Goal: Information Seeking & Learning: Learn about a topic

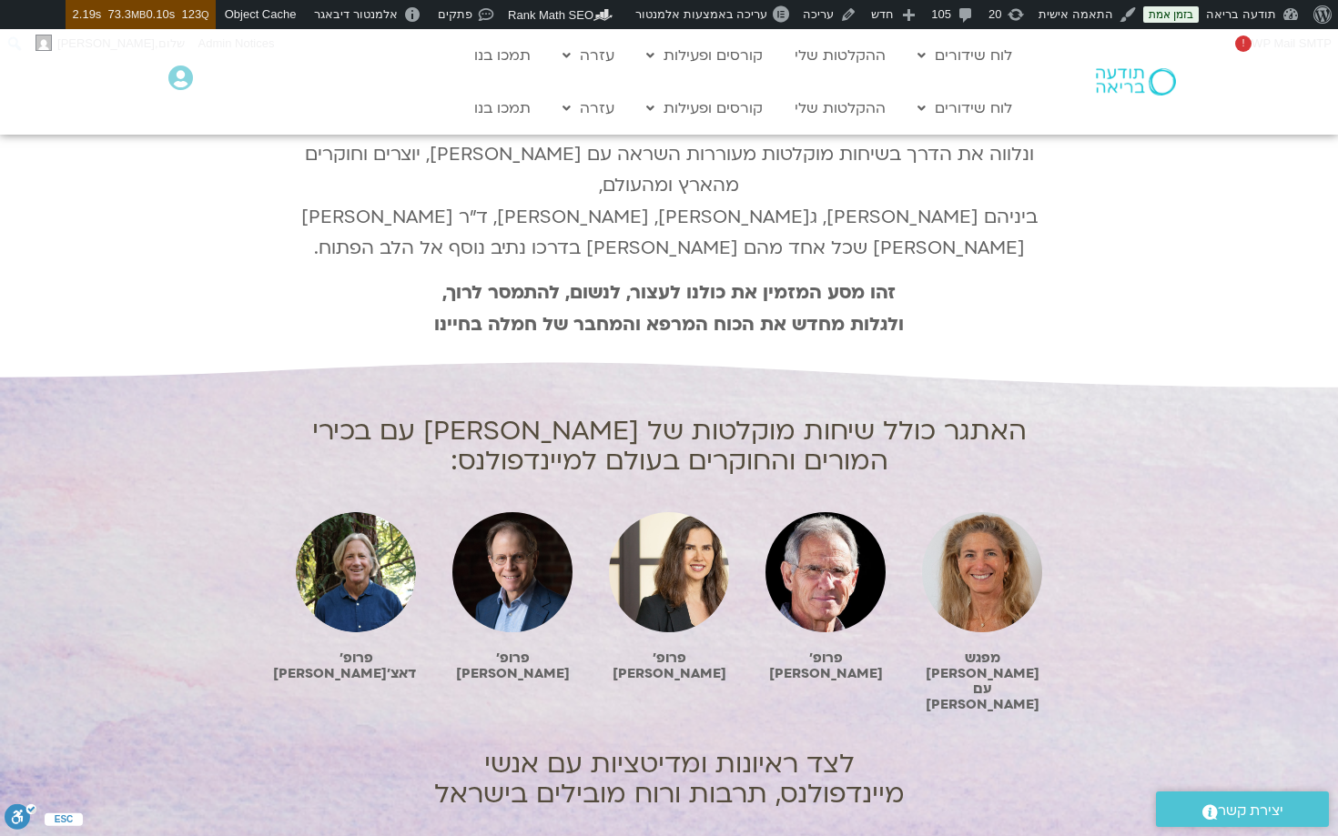
scroll to position [773, 0]
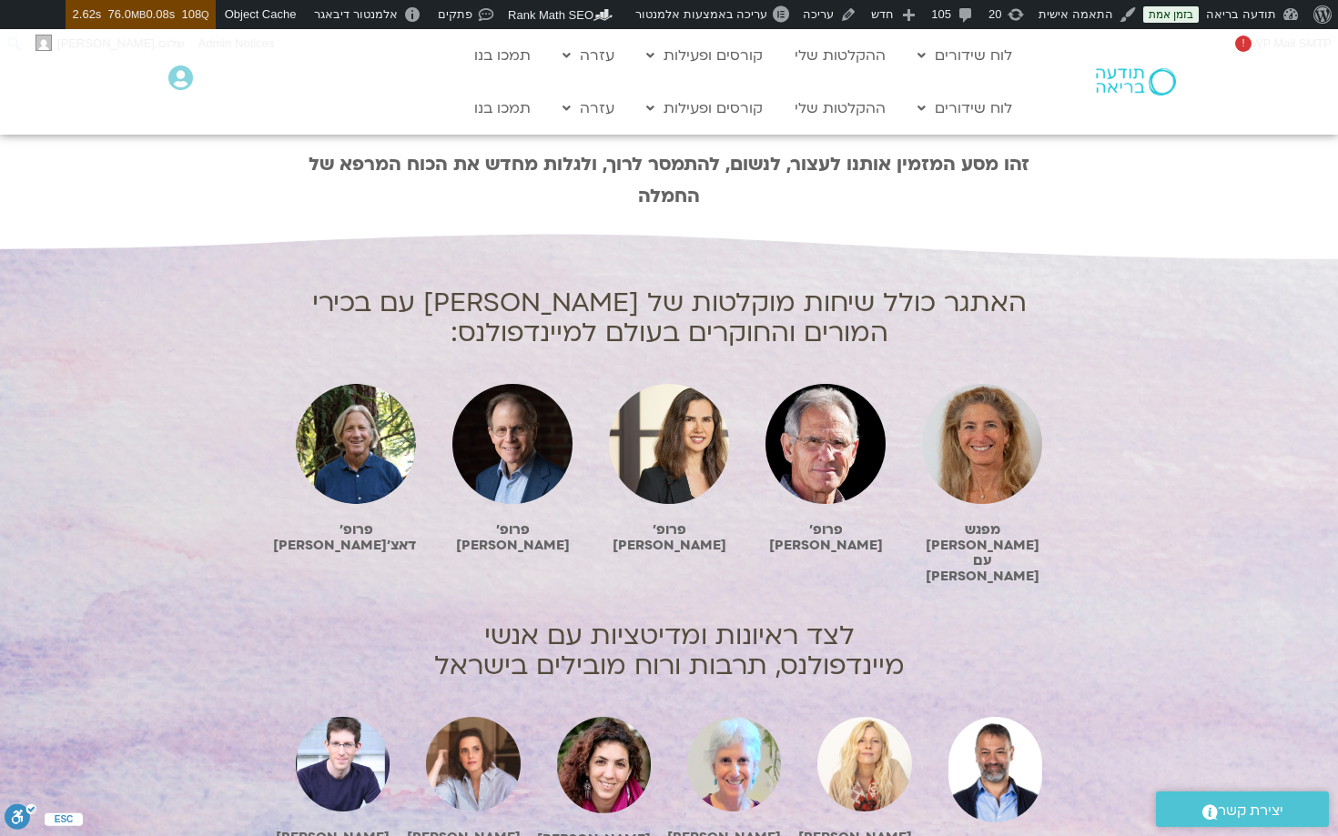
scroll to position [877, 0]
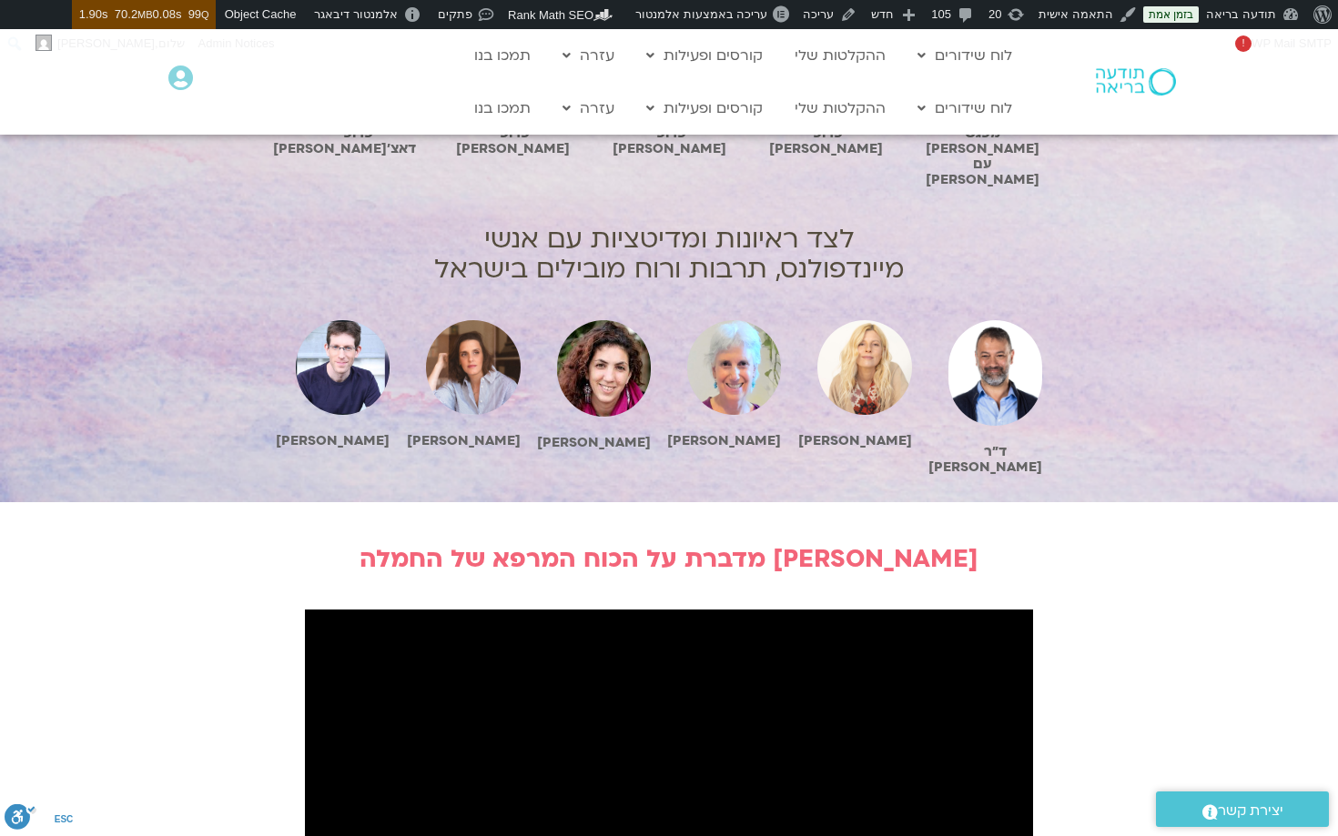
scroll to position [1303, 0]
